Goal: Information Seeking & Learning: Find specific fact

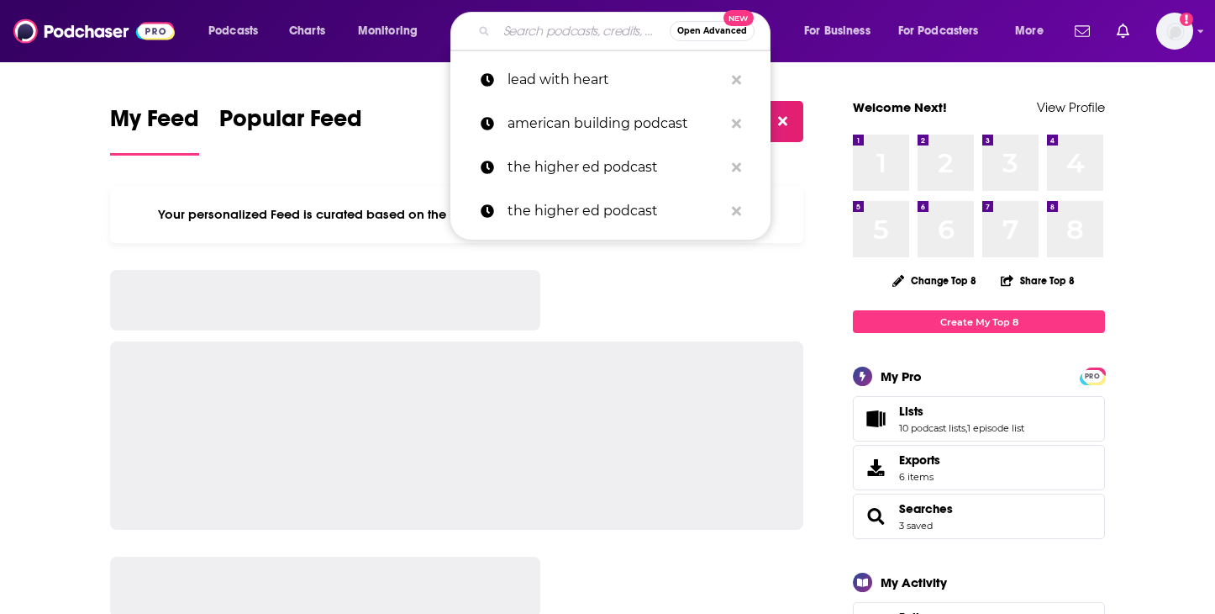
click at [515, 36] on input "Search podcasts, credits, & more..." at bounding box center [583, 31] width 173 height 27
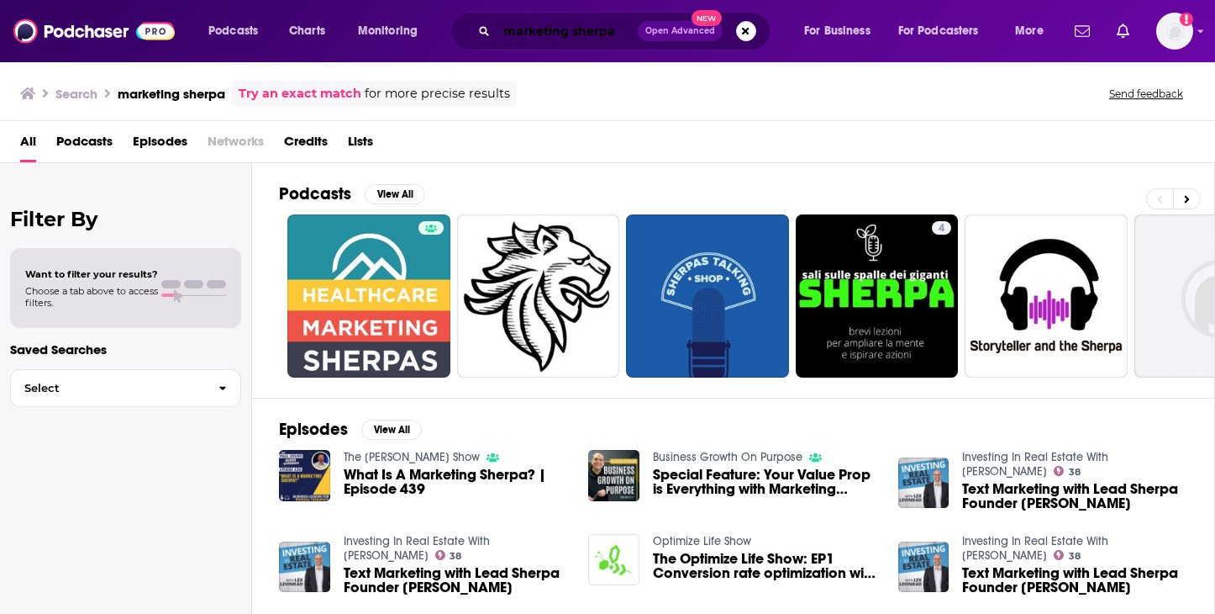
click at [619, 29] on input "marketing sherpa" at bounding box center [567, 31] width 141 height 27
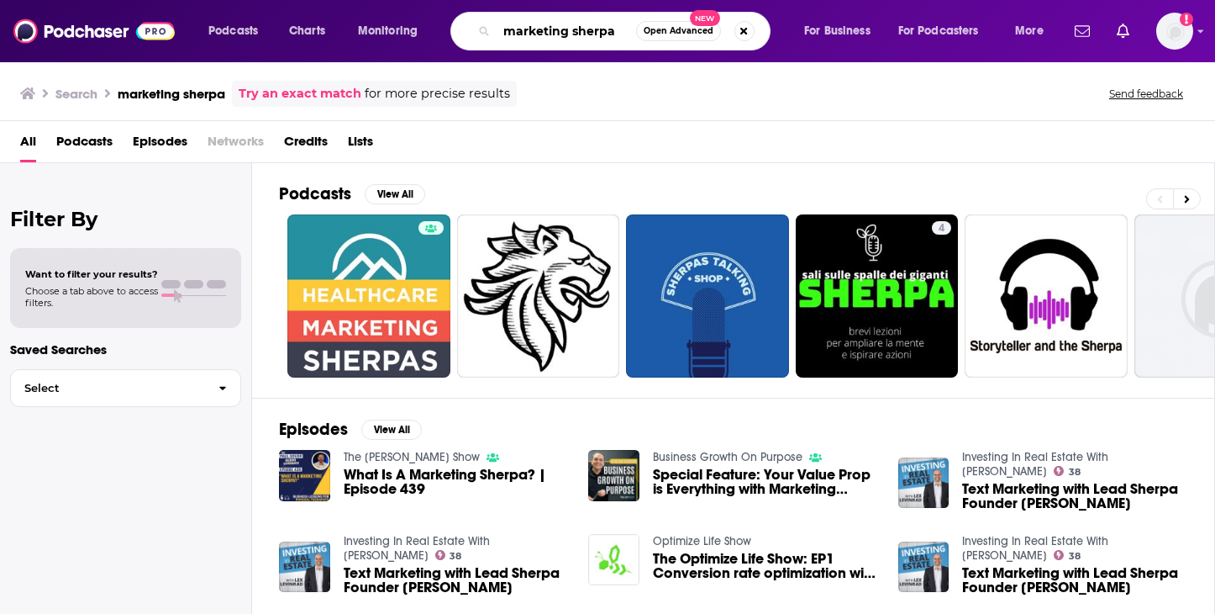
drag, startPoint x: 618, startPoint y: 29, endPoint x: 450, endPoint y: 19, distance: 168.4
click at [450, 19] on div "Podcasts Charts Monitoring marketing sherpa Open Advanced New For Business For …" at bounding box center [628, 31] width 863 height 39
type input "How I made it in marketing"
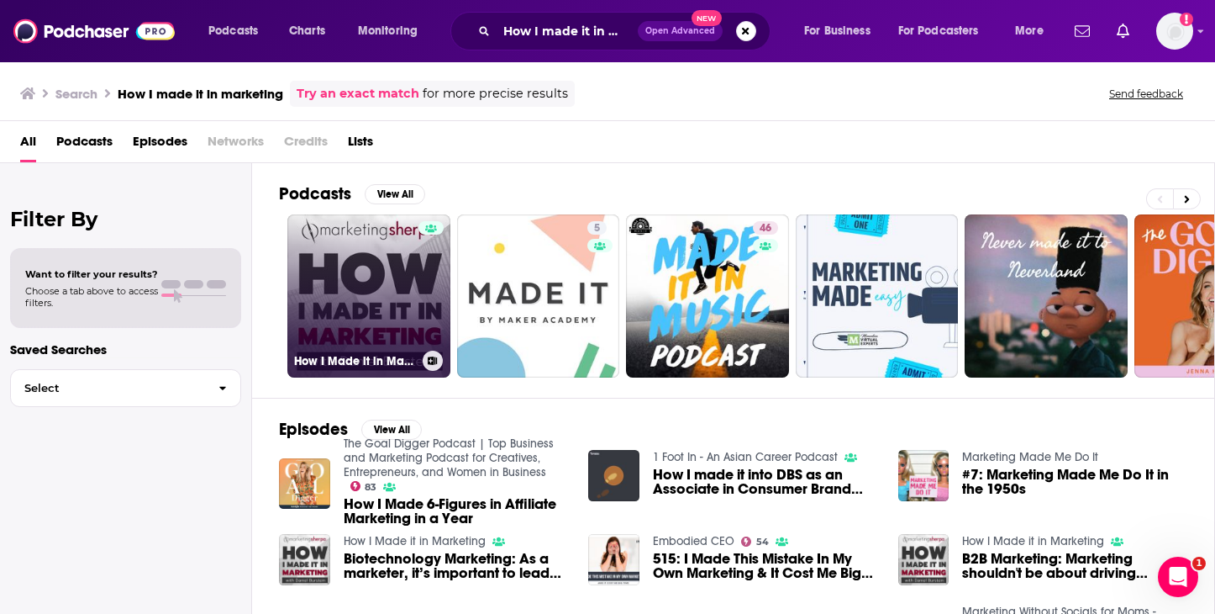
click at [399, 269] on link "How I Made it in Marketing" at bounding box center [368, 295] width 163 height 163
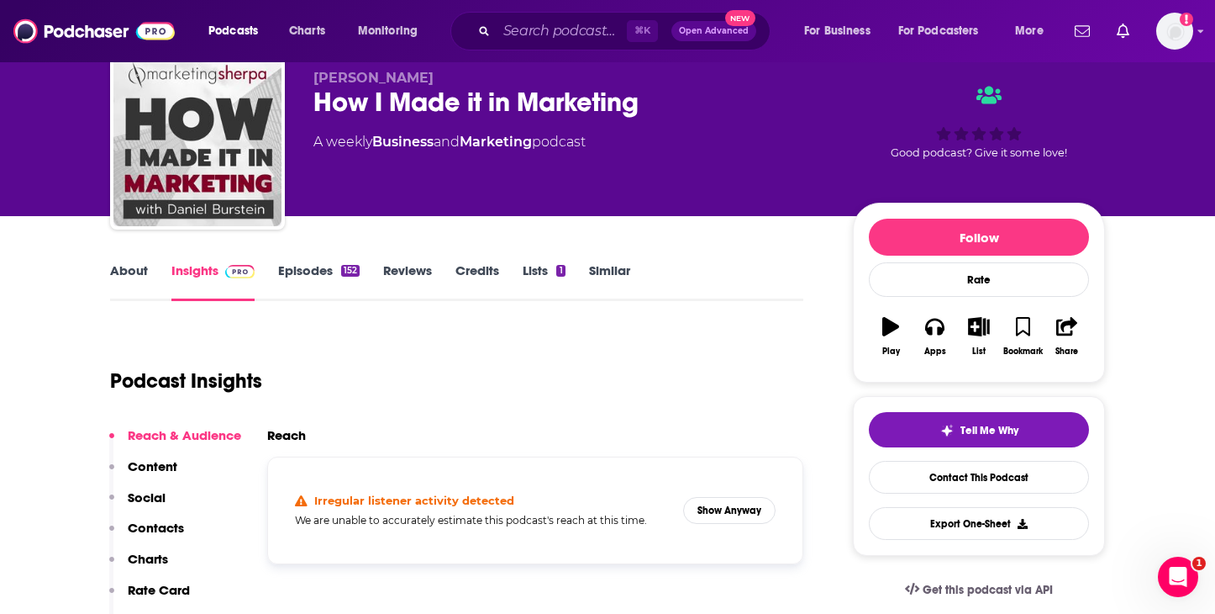
scroll to position [44, 0]
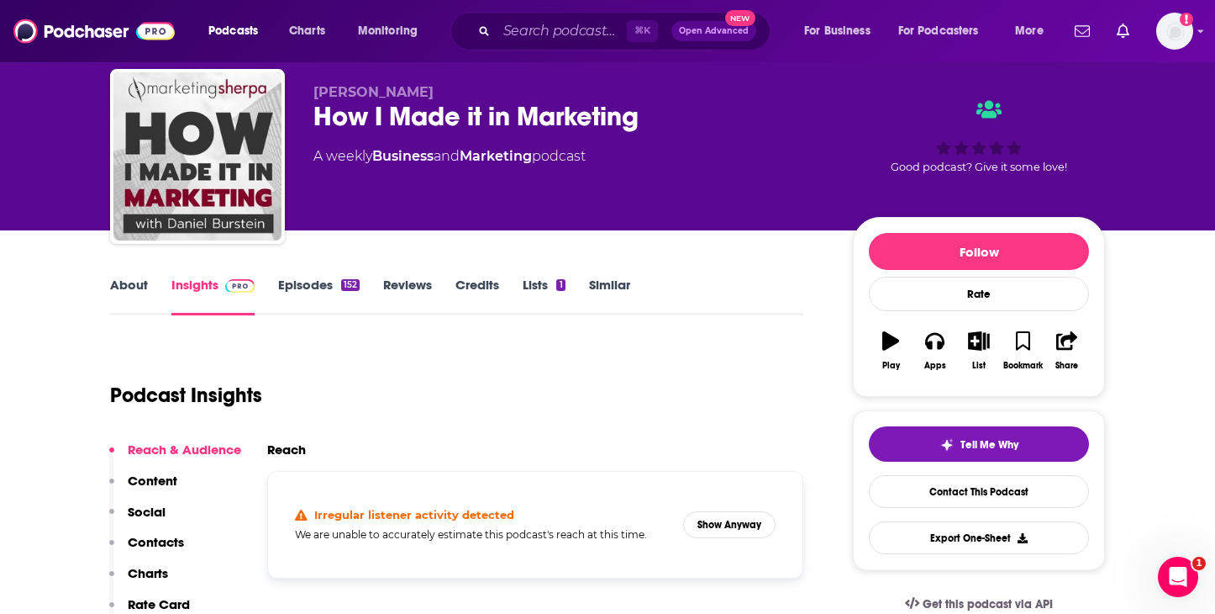
click at [142, 296] on link "About" at bounding box center [129, 296] width 38 height 39
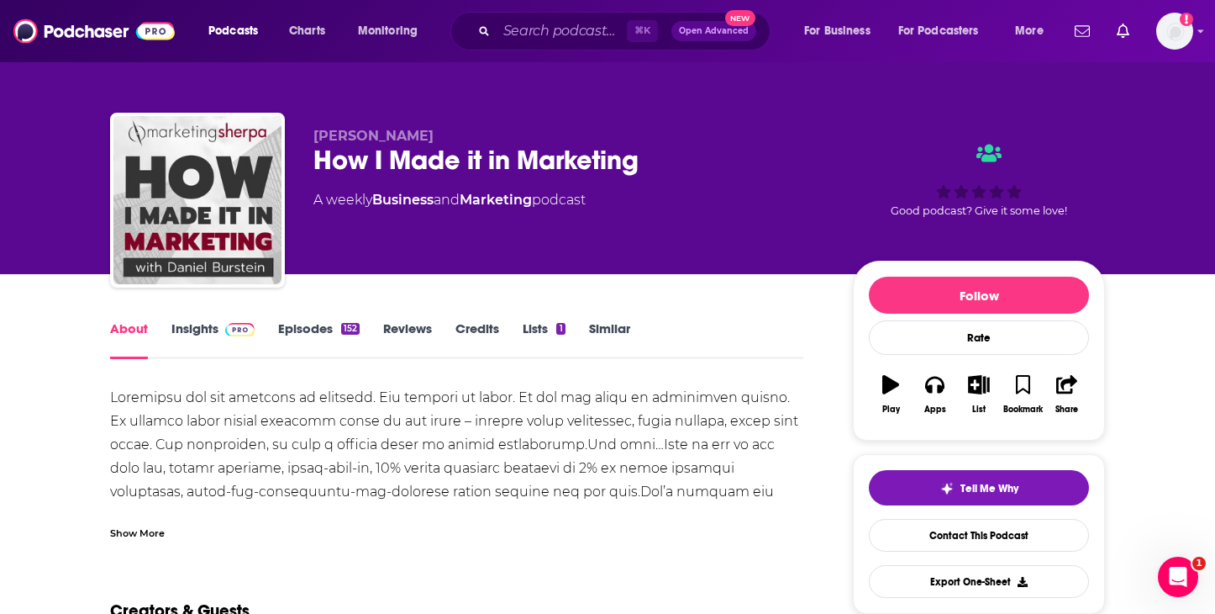
click at [208, 328] on link "Insights" at bounding box center [212, 339] width 83 height 39
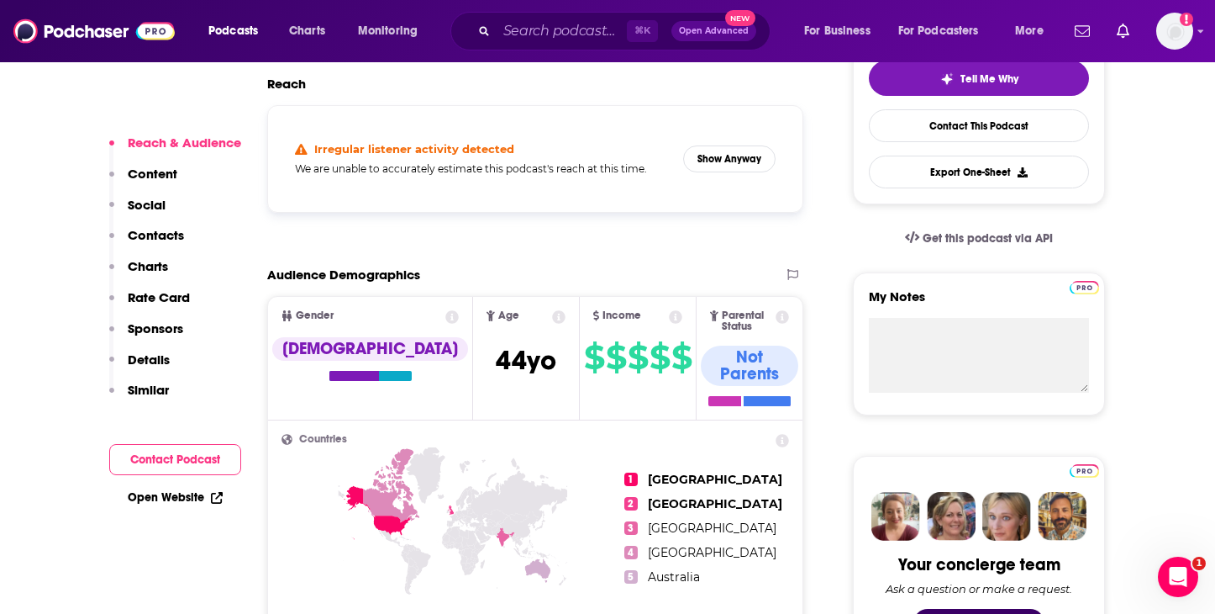
scroll to position [410, 0]
click at [752, 161] on button "Show Anyway" at bounding box center [729, 158] width 92 height 27
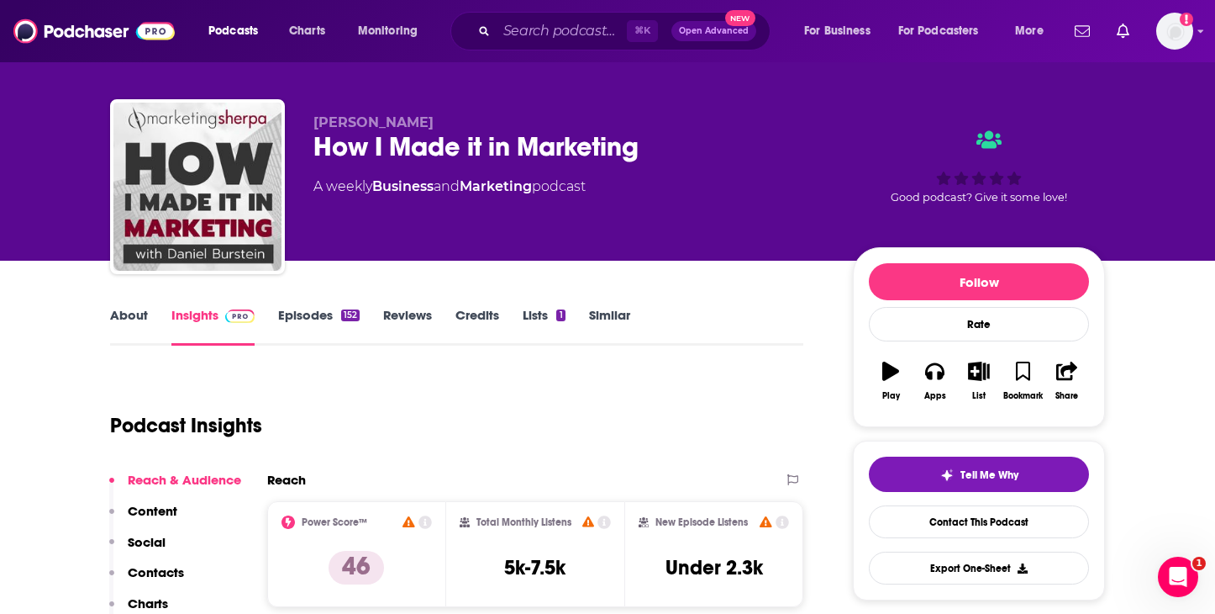
scroll to position [0, 0]
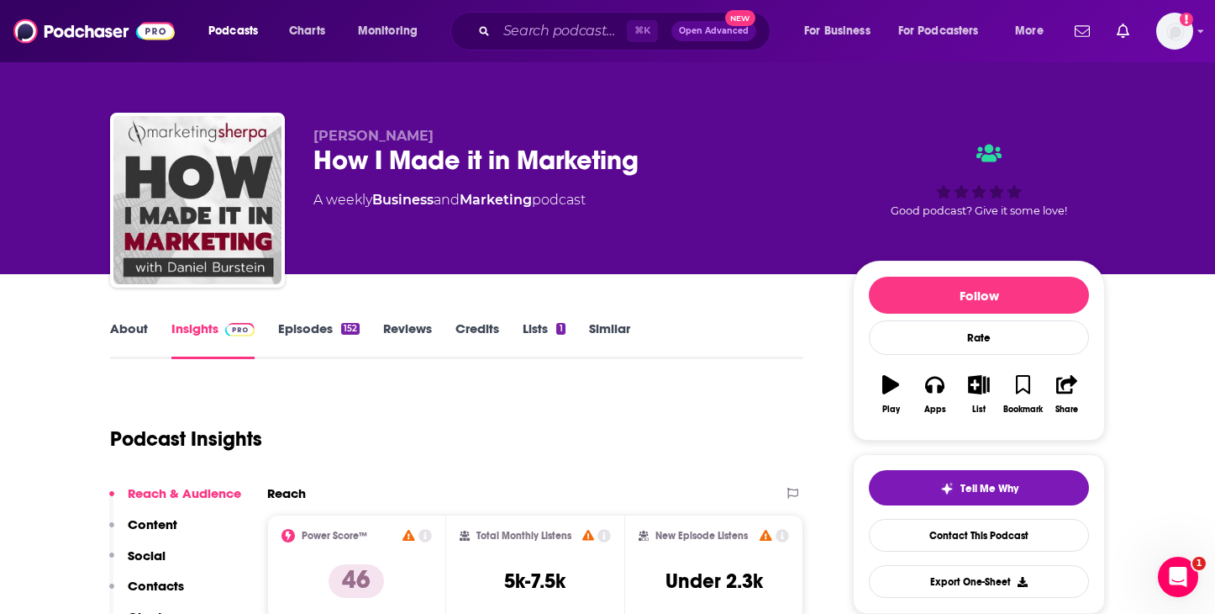
drag, startPoint x: 424, startPoint y: 135, endPoint x: 314, endPoint y: 134, distance: 110.1
click at [314, 134] on p "[PERSON_NAME]" at bounding box center [570, 136] width 513 height 16
copy span "[PERSON_NAME]"
click at [608, 248] on div "[PERSON_NAME] How I Made it in Marketing A weekly Business and Marketing podcast" at bounding box center [570, 195] width 513 height 134
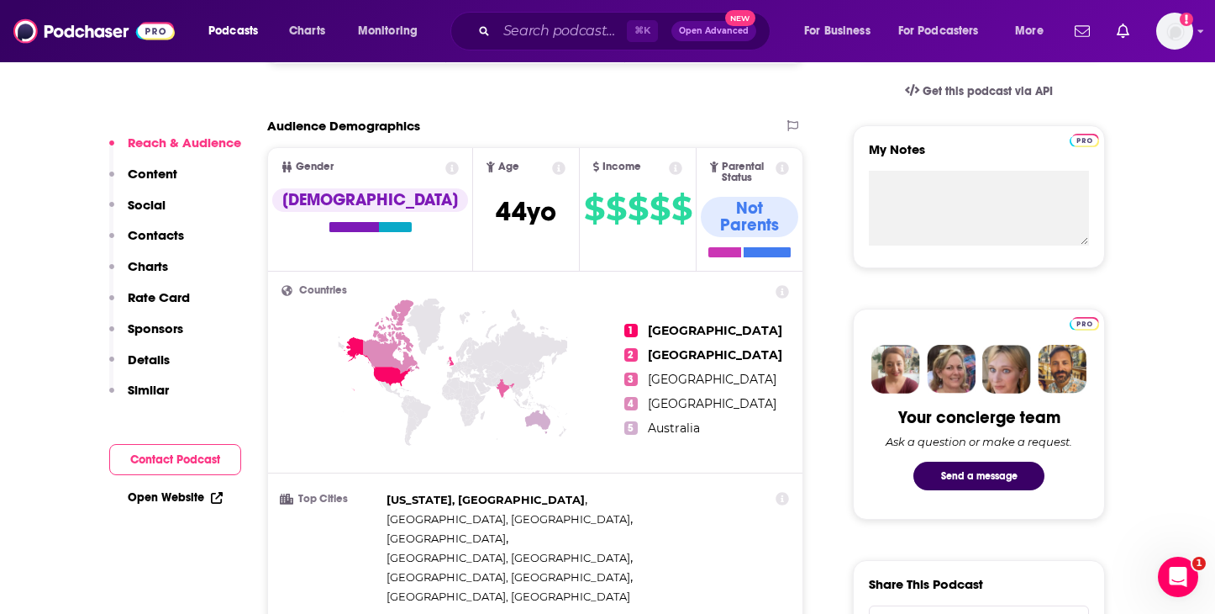
scroll to position [788, 0]
